Goal: Use online tool/utility: Use online tool/utility

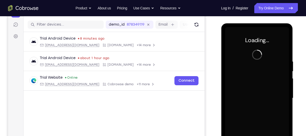
scroll to position [61, 0]
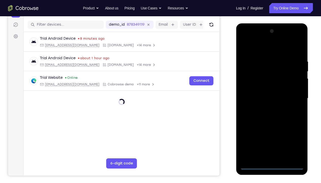
click at [271, 136] on div at bounding box center [272, 98] width 64 height 142
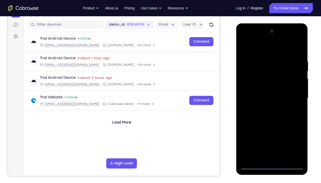
click at [295, 136] on div at bounding box center [272, 98] width 64 height 142
click at [253, 47] on div at bounding box center [272, 98] width 64 height 142
click at [293, 96] on div at bounding box center [272, 98] width 64 height 142
click at [265, 107] on div at bounding box center [272, 98] width 64 height 142
click at [264, 94] on div at bounding box center [272, 98] width 64 height 142
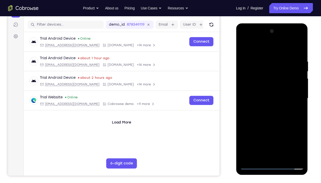
click at [266, 88] on div at bounding box center [272, 98] width 64 height 142
click at [280, 98] on div at bounding box center [272, 98] width 64 height 142
drag, startPoint x: 259, startPoint y: 49, endPoint x: 302, endPoint y: 60, distance: 43.8
click at [302, 60] on div at bounding box center [272, 98] width 64 height 142
click at [299, 55] on div at bounding box center [272, 98] width 64 height 142
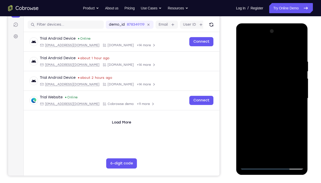
click at [301, 136] on div at bounding box center [272, 98] width 64 height 142
click at [261, 61] on div at bounding box center [272, 98] width 64 height 142
click at [299, 85] on div at bounding box center [272, 98] width 64 height 142
click at [298, 65] on div at bounding box center [272, 98] width 64 height 142
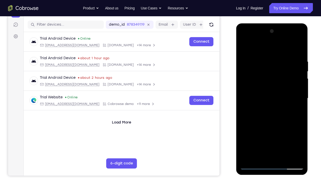
click at [298, 65] on div at bounding box center [272, 98] width 64 height 142
click at [299, 73] on div at bounding box center [272, 98] width 64 height 142
click at [285, 136] on div at bounding box center [272, 98] width 64 height 142
click at [274, 127] on div at bounding box center [272, 98] width 64 height 142
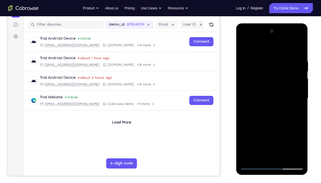
click at [244, 46] on div at bounding box center [272, 98] width 64 height 142
click at [284, 136] on div at bounding box center [272, 98] width 64 height 142
click at [256, 91] on div at bounding box center [272, 98] width 64 height 142
click at [266, 136] on div at bounding box center [272, 98] width 64 height 142
click at [274, 136] on div at bounding box center [272, 98] width 64 height 142
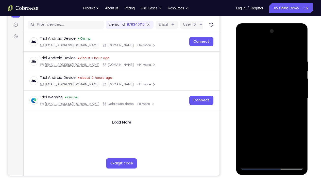
click at [259, 136] on div at bounding box center [272, 98] width 64 height 142
click at [243, 50] on div at bounding box center [272, 98] width 64 height 142
click at [244, 46] on div at bounding box center [272, 98] width 64 height 142
click at [295, 136] on div at bounding box center [272, 98] width 64 height 142
click at [247, 136] on div at bounding box center [272, 98] width 64 height 142
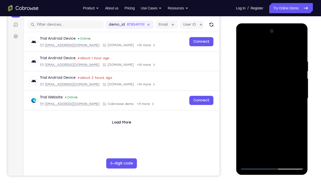
click at [284, 136] on div at bounding box center [272, 98] width 64 height 142
click at [248, 114] on div at bounding box center [272, 98] width 64 height 142
click at [252, 47] on div at bounding box center [272, 98] width 64 height 142
click at [248, 136] on div at bounding box center [272, 98] width 64 height 142
click at [282, 136] on div at bounding box center [272, 98] width 64 height 142
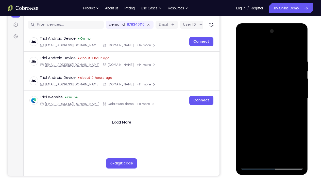
click at [248, 114] on div at bounding box center [272, 98] width 64 height 142
click at [258, 45] on div at bounding box center [272, 98] width 64 height 142
click at [292, 92] on div at bounding box center [272, 98] width 64 height 142
click at [246, 136] on div at bounding box center [272, 98] width 64 height 142
click at [253, 136] on div at bounding box center [272, 98] width 64 height 142
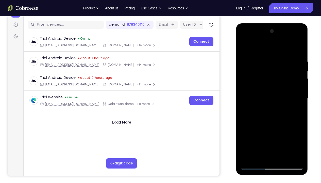
click at [244, 47] on div at bounding box center [272, 98] width 64 height 142
click at [273, 94] on div at bounding box center [272, 98] width 64 height 142
click at [243, 45] on div at bounding box center [272, 98] width 64 height 142
drag, startPoint x: 266, startPoint y: 140, endPoint x: 267, endPoint y: 127, distance: 12.7
click at [267, 127] on div at bounding box center [272, 98] width 64 height 142
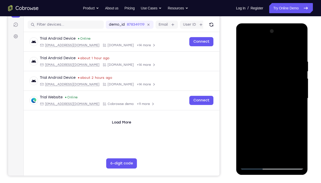
click at [254, 124] on div at bounding box center [272, 98] width 64 height 142
drag, startPoint x: 255, startPoint y: 86, endPoint x: 256, endPoint y: 102, distance: 16.0
click at [256, 102] on div at bounding box center [272, 98] width 64 height 142
click at [287, 126] on div at bounding box center [272, 98] width 64 height 142
click at [243, 45] on div at bounding box center [272, 98] width 64 height 142
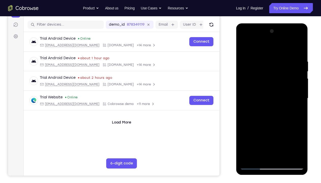
click at [245, 46] on div at bounding box center [272, 98] width 64 height 142
click at [244, 50] on div at bounding box center [272, 98] width 64 height 142
click at [301, 93] on div at bounding box center [272, 98] width 64 height 142
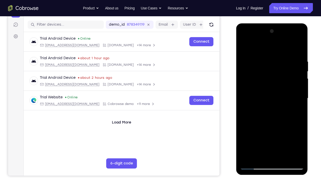
click at [300, 91] on div at bounding box center [272, 98] width 64 height 142
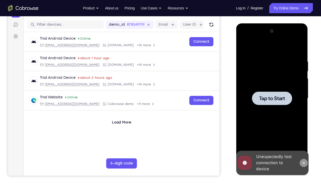
click at [303, 136] on icon at bounding box center [303, 162] width 4 height 4
